Goal: Navigation & Orientation: Find specific page/section

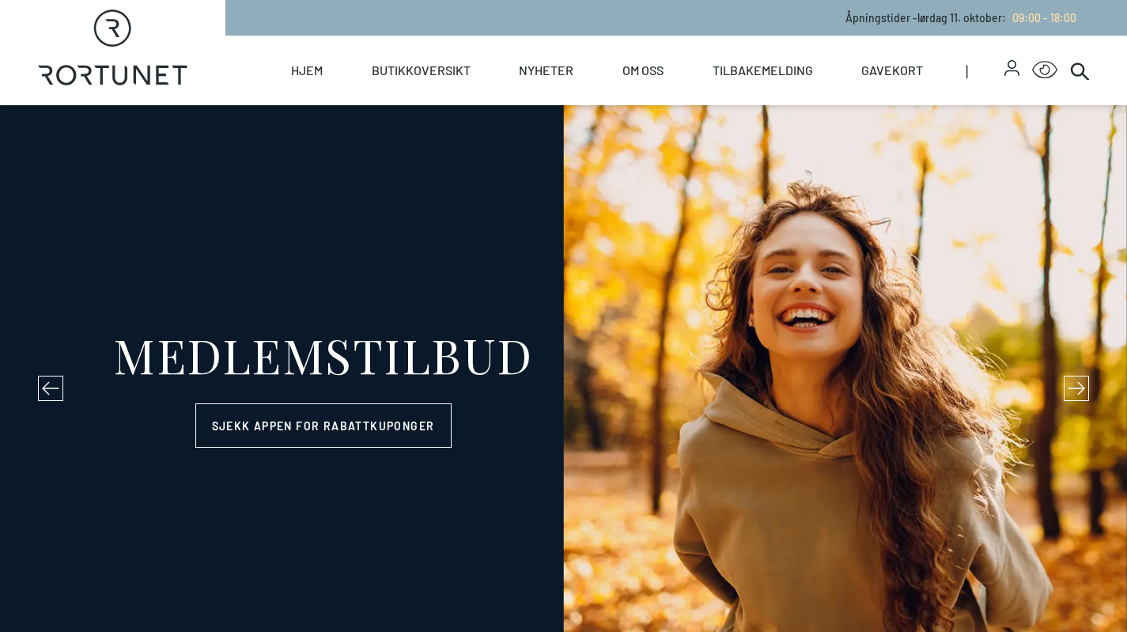
select select "NO"
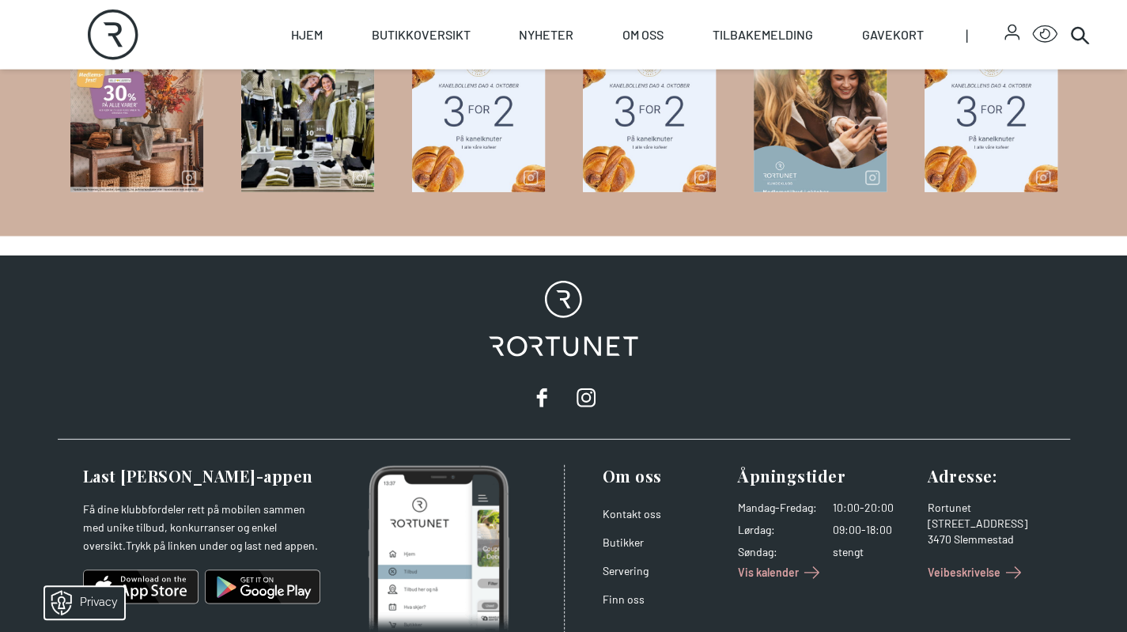
scroll to position [2360, 0]
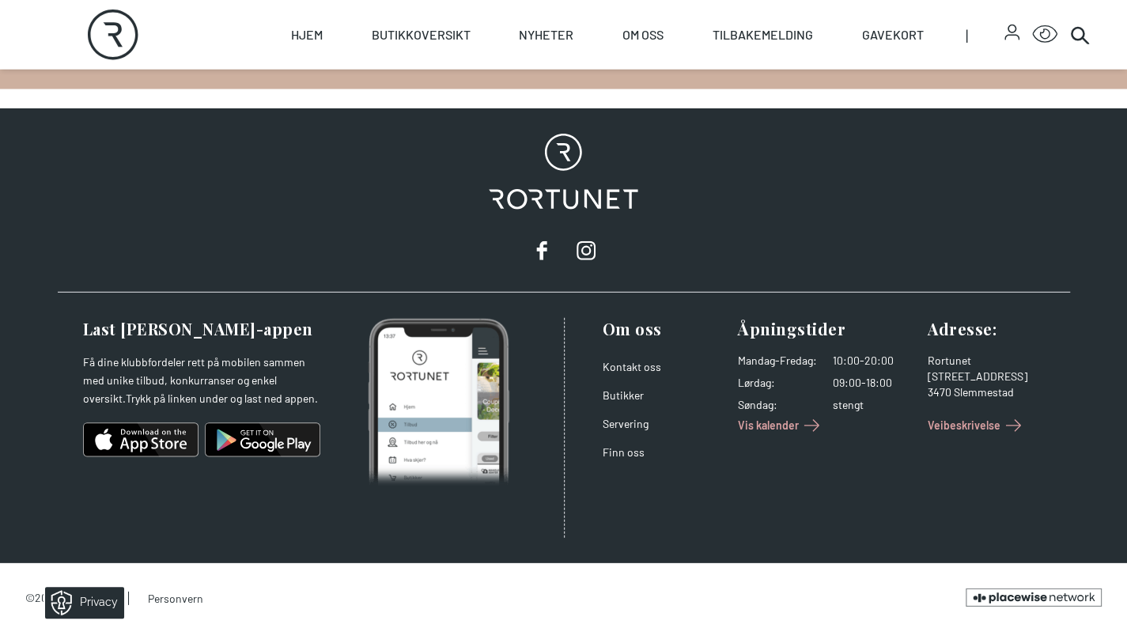
click at [1016, 591] on icon "Placewise" at bounding box center [1034, 598] width 136 height 18
click at [430, 203] on div "Rortunet" at bounding box center [564, 200] width 1013 height 184
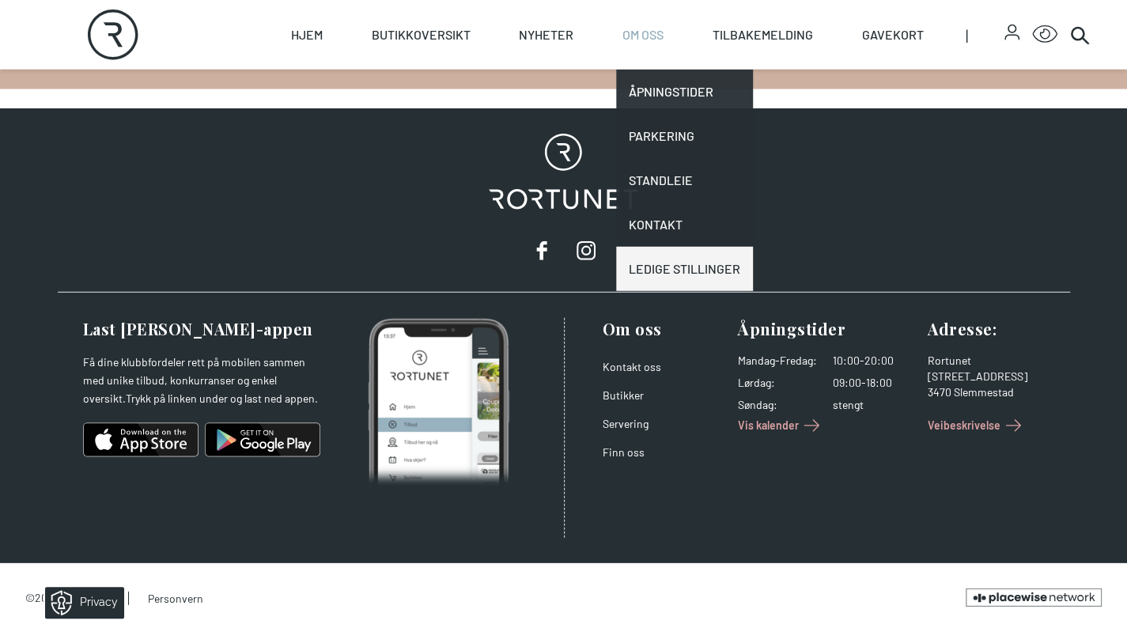
click at [687, 257] on link "Ledige stillinger" at bounding box center [684, 269] width 137 height 44
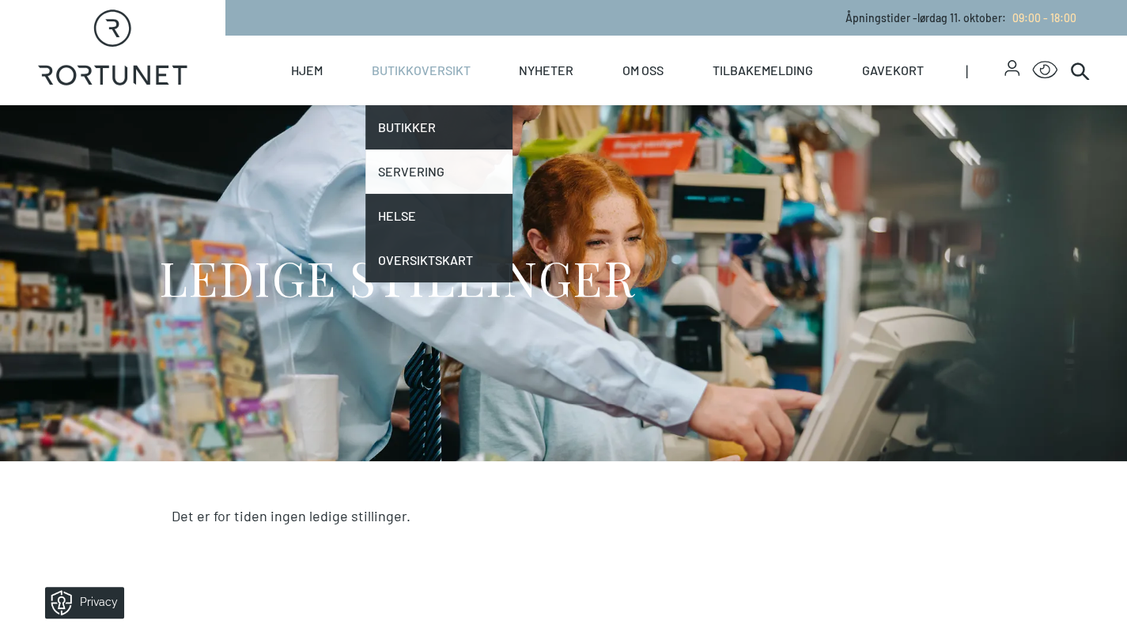
click at [420, 172] on link "Servering" at bounding box center [440, 172] width 148 height 44
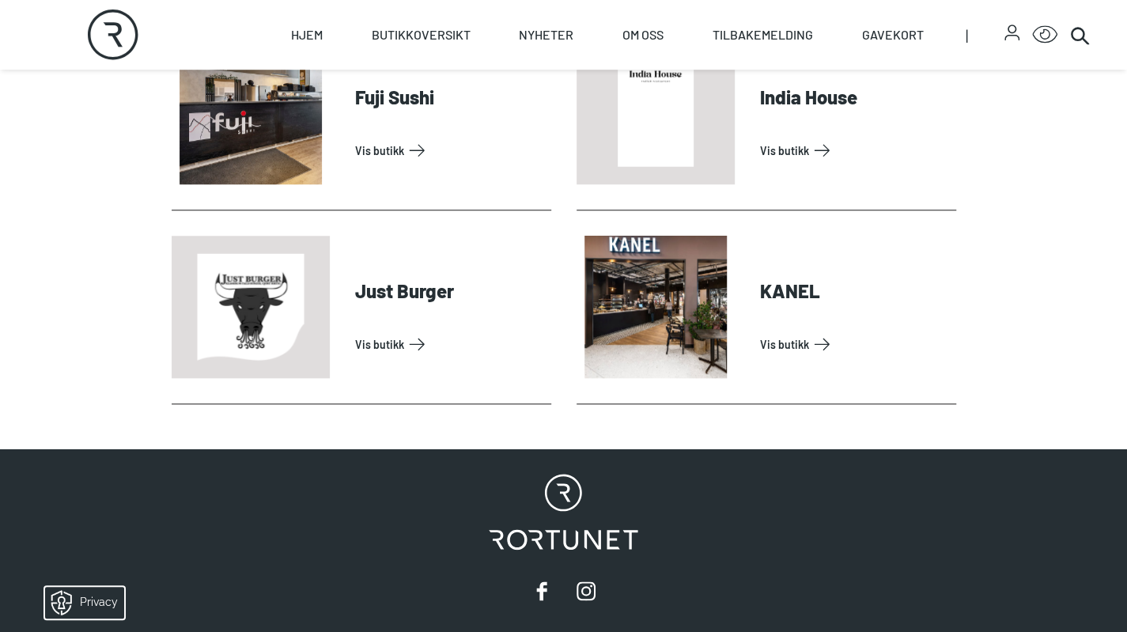
scroll to position [625, 0]
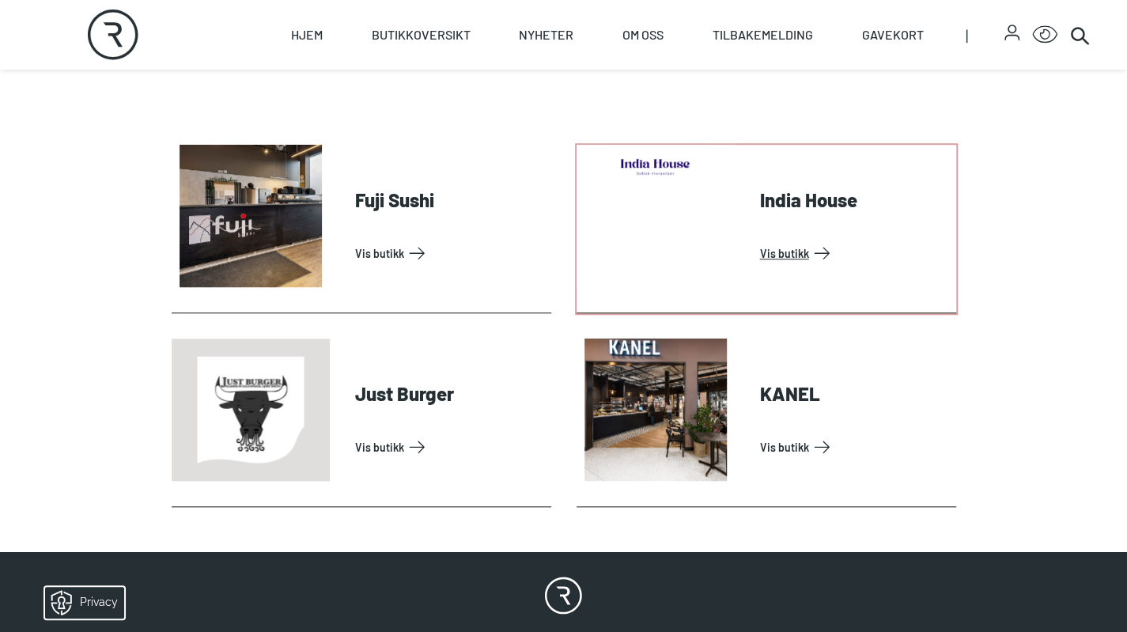
click at [796, 241] on link "Vis butikk" at bounding box center [855, 253] width 190 height 25
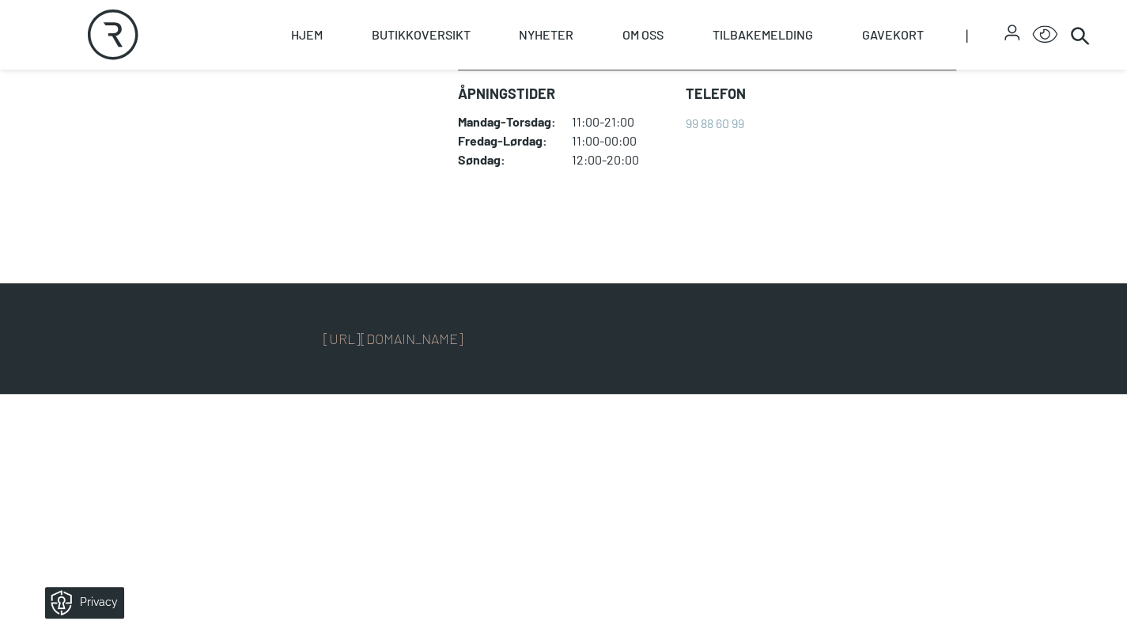
scroll to position [553, 0]
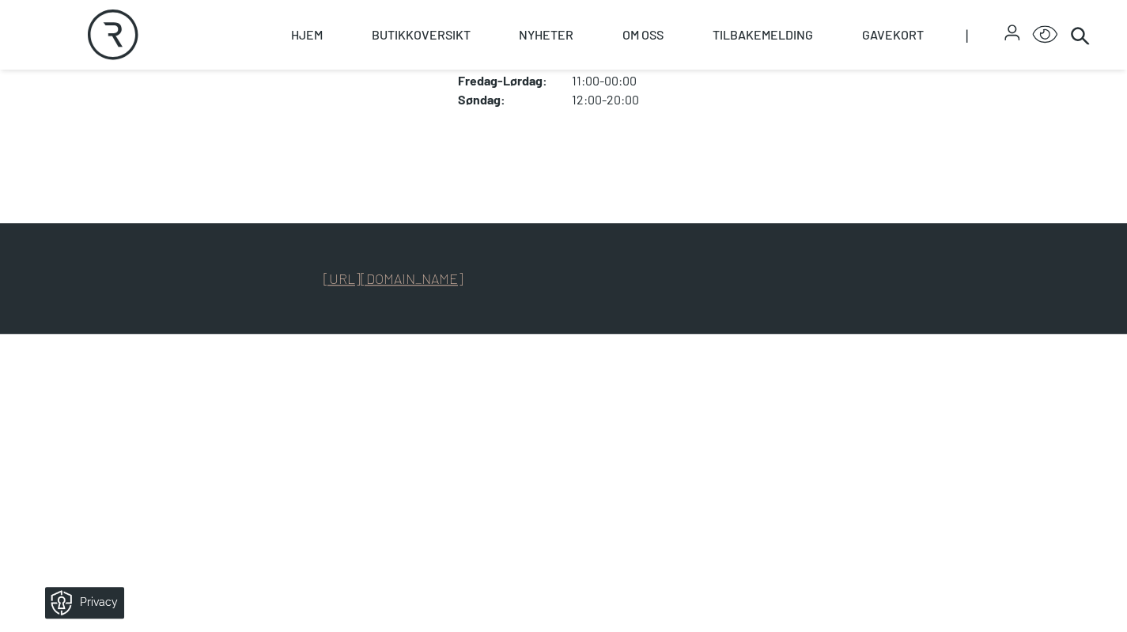
click at [401, 281] on link "[URL][DOMAIN_NAME]" at bounding box center [394, 278] width 140 height 17
